Goal: Find specific page/section

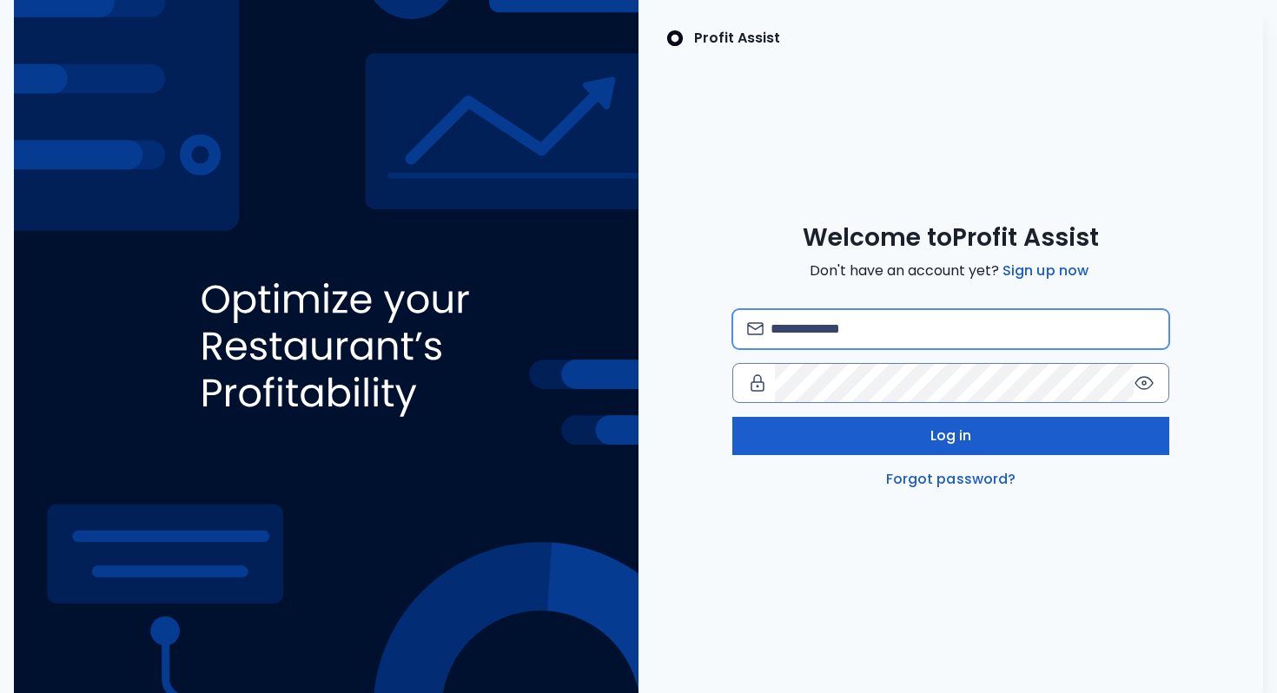
type input "**********"
click at [857, 433] on button "Log in" at bounding box center [950, 436] width 437 height 38
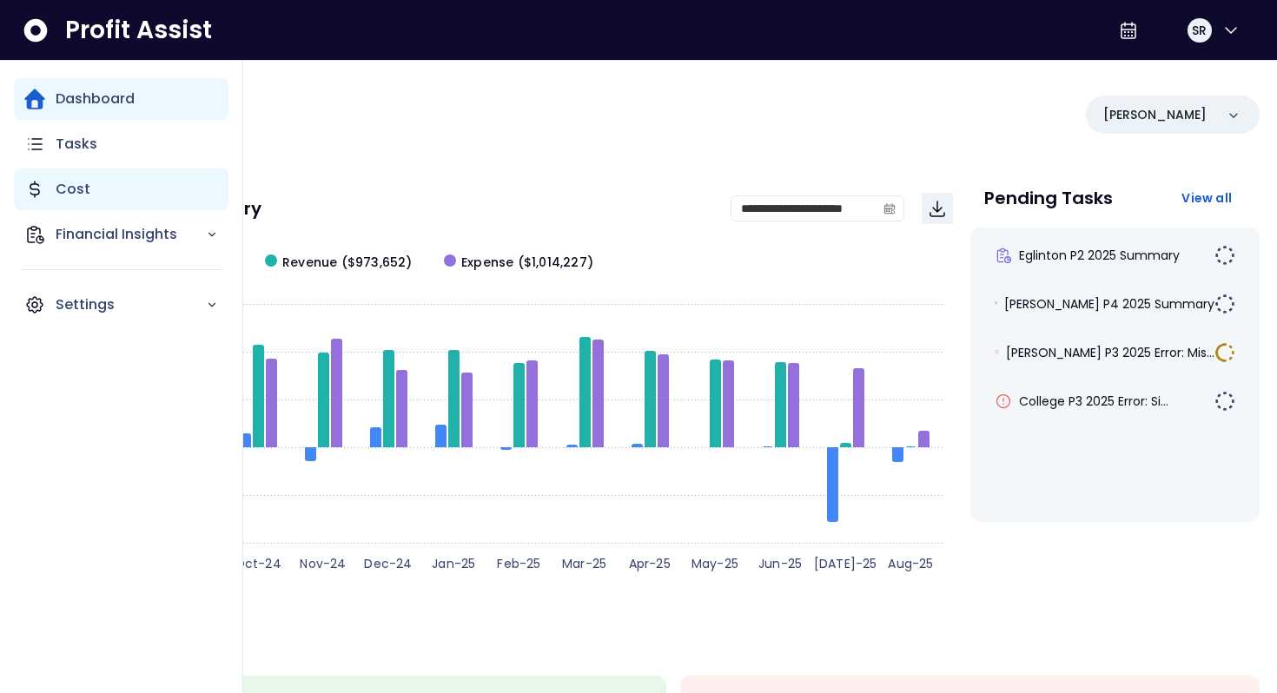
click at [99, 188] on div "Cost" at bounding box center [121, 190] width 215 height 42
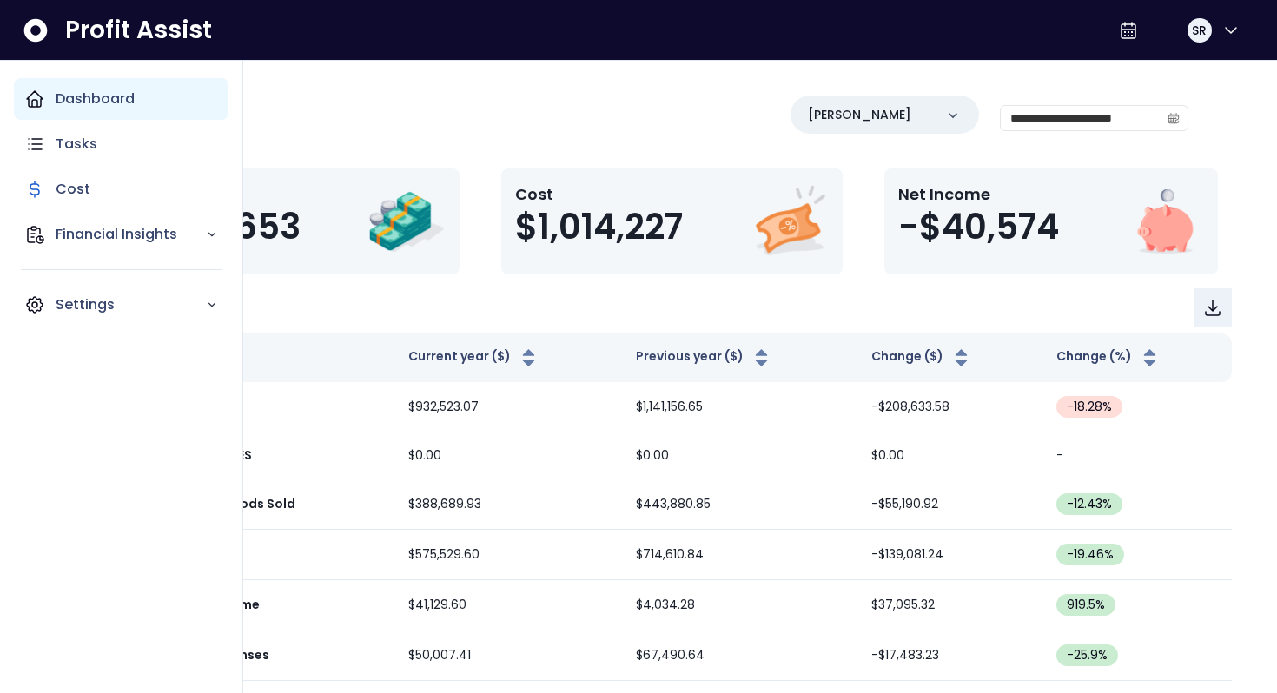
click at [41, 97] on icon "Main navigation" at bounding box center [35, 99] width 16 height 16
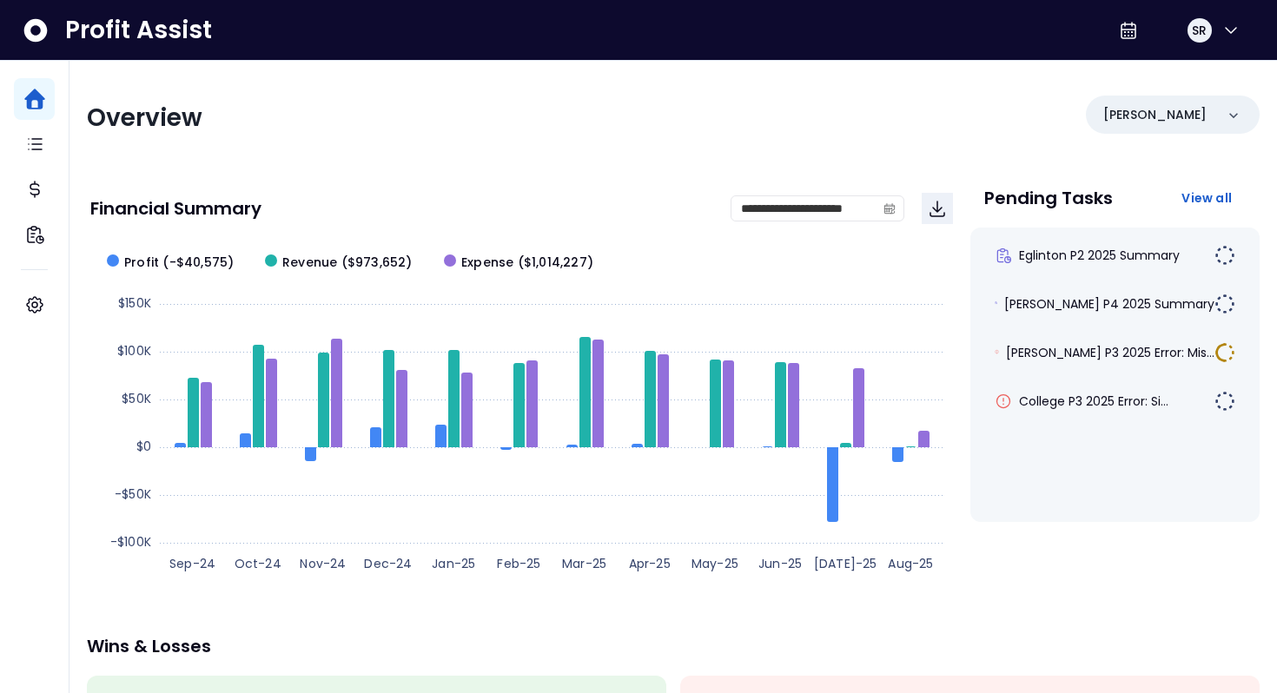
scroll to position [33, 0]
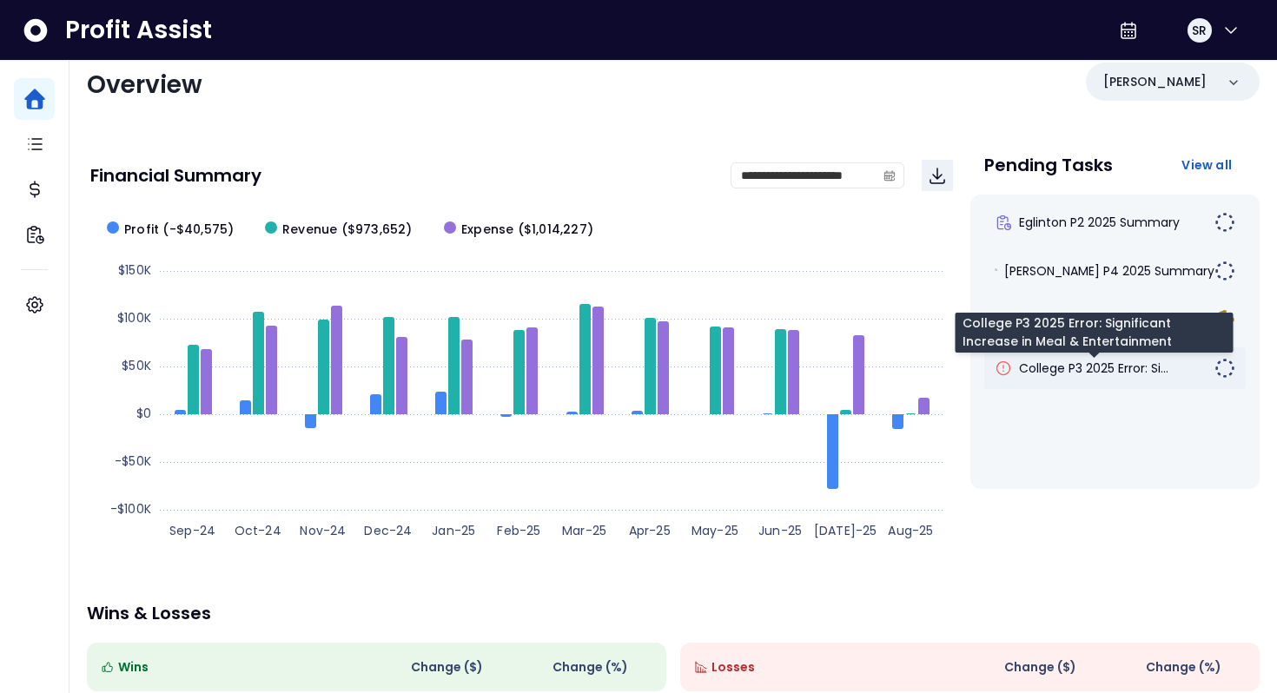
click at [1077, 374] on span "College P3 2025 Error: Si..." at bounding box center [1093, 368] width 149 height 17
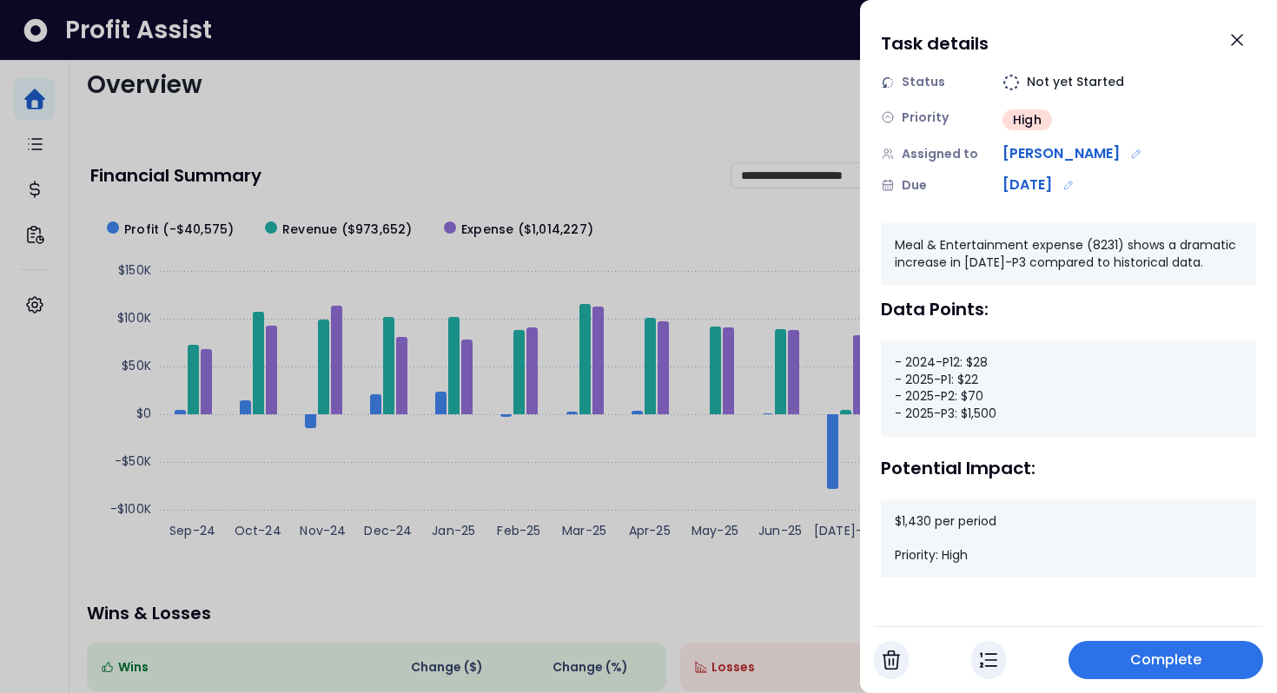
scroll to position [88, 0]
